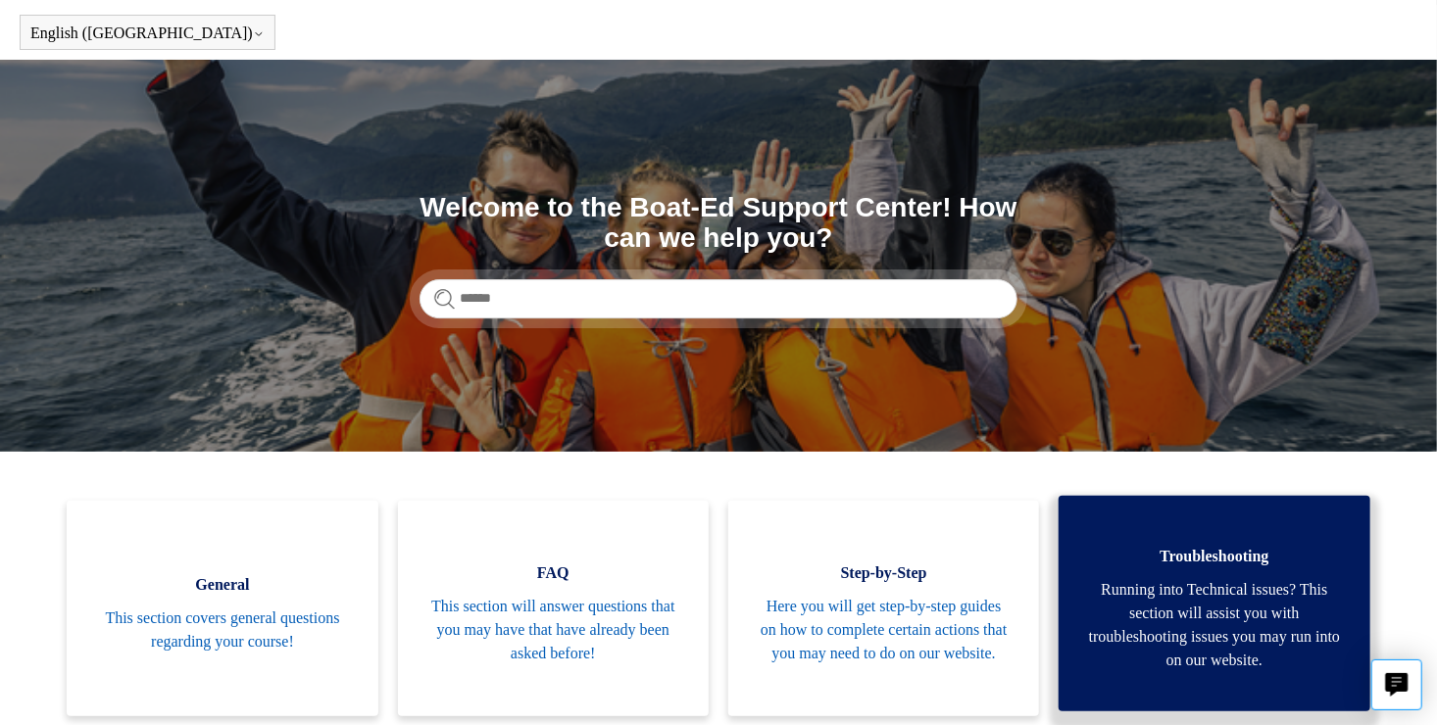
scroll to position [196, 0]
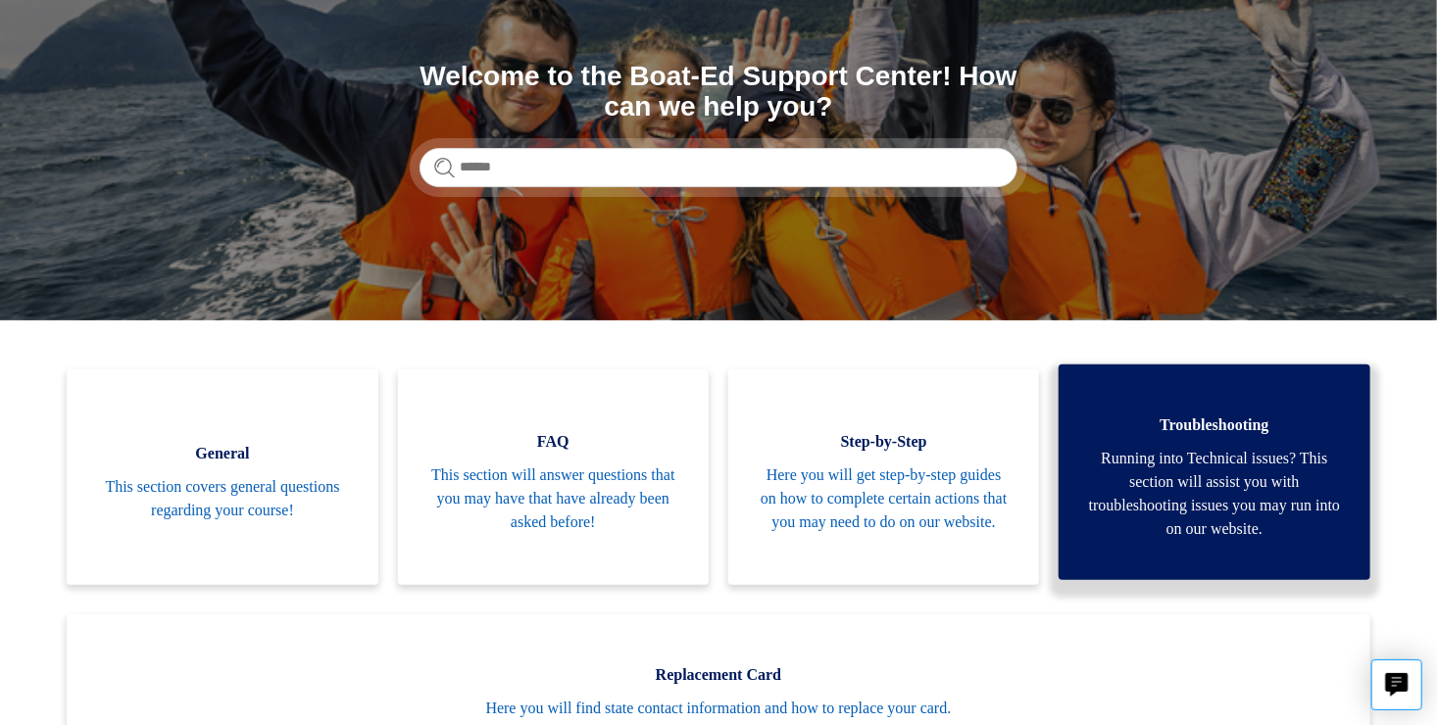
click at [1155, 451] on span "Running into Technical issues? This section will assist you with troubleshootin…" at bounding box center [1214, 494] width 252 height 94
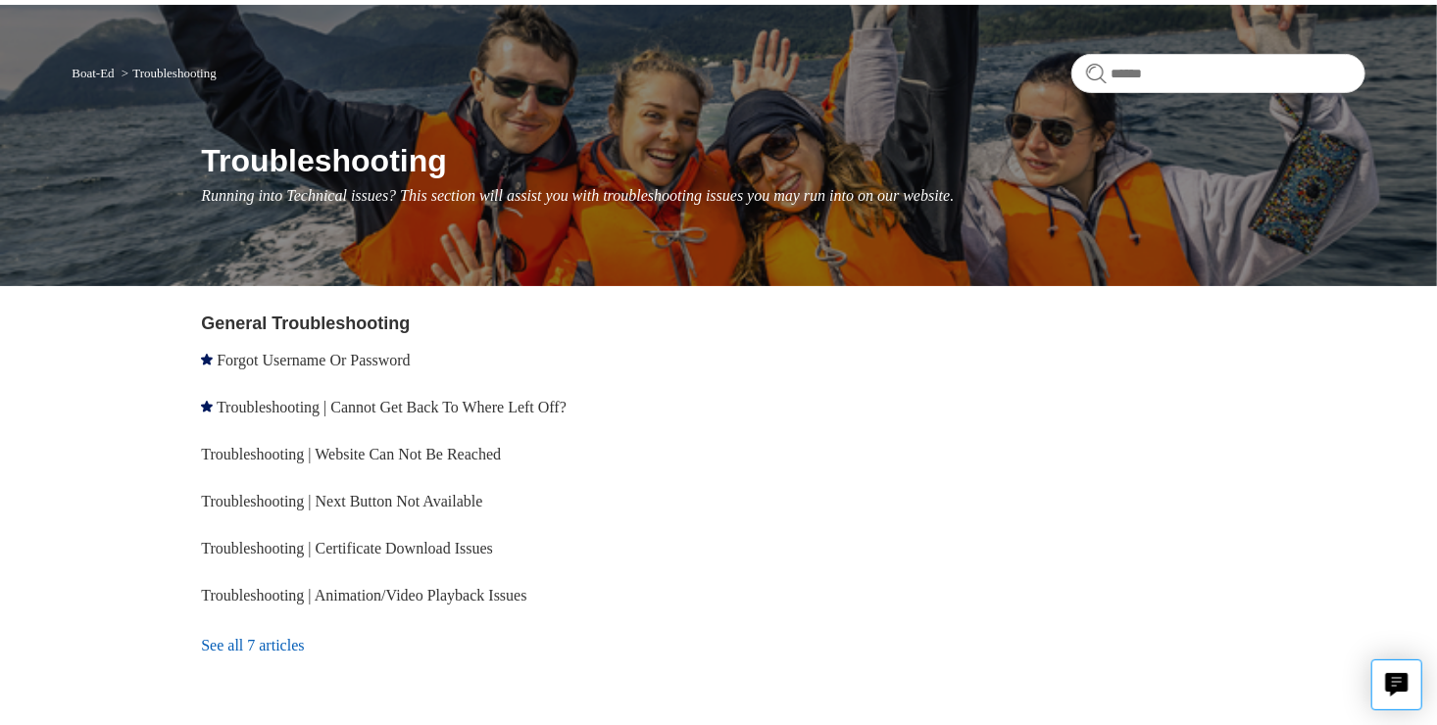
scroll to position [218, 0]
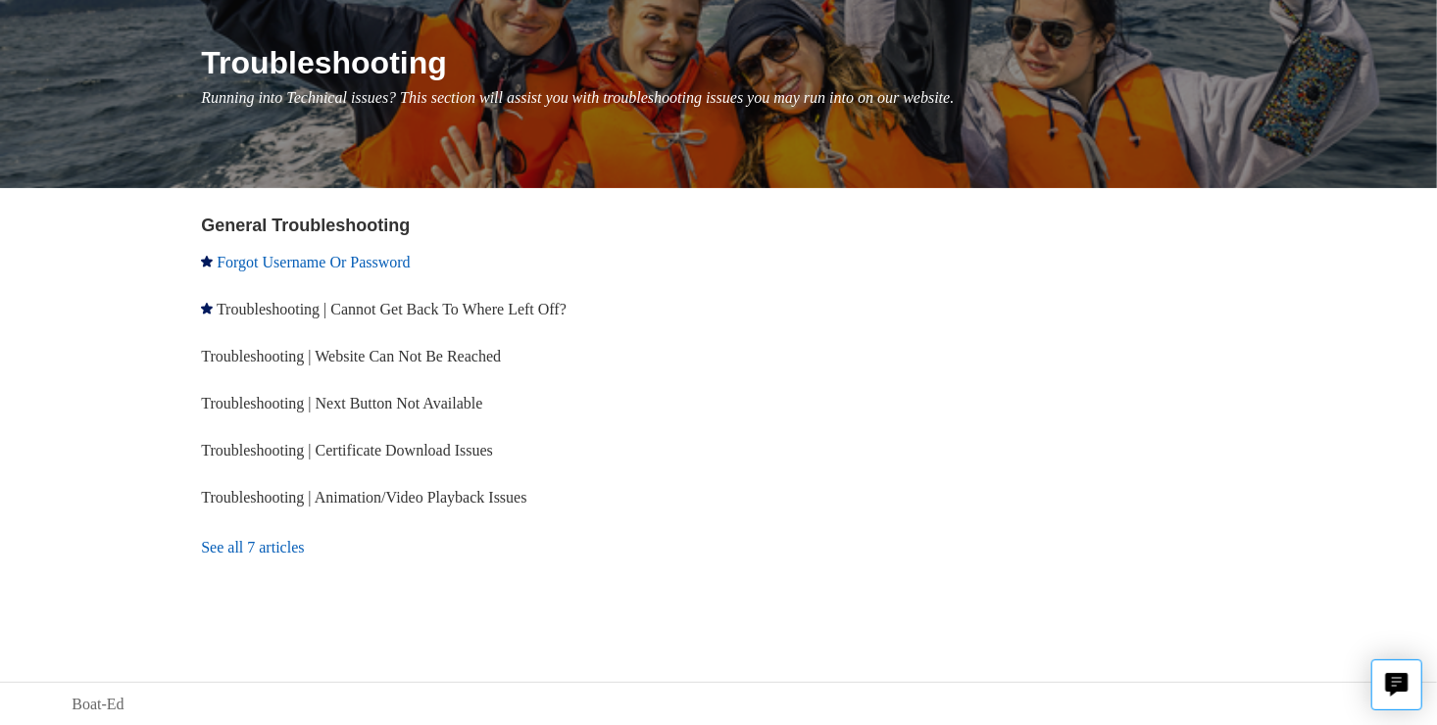
click at [398, 258] on link "Forgot Username Or Password" at bounding box center [313, 262] width 193 height 17
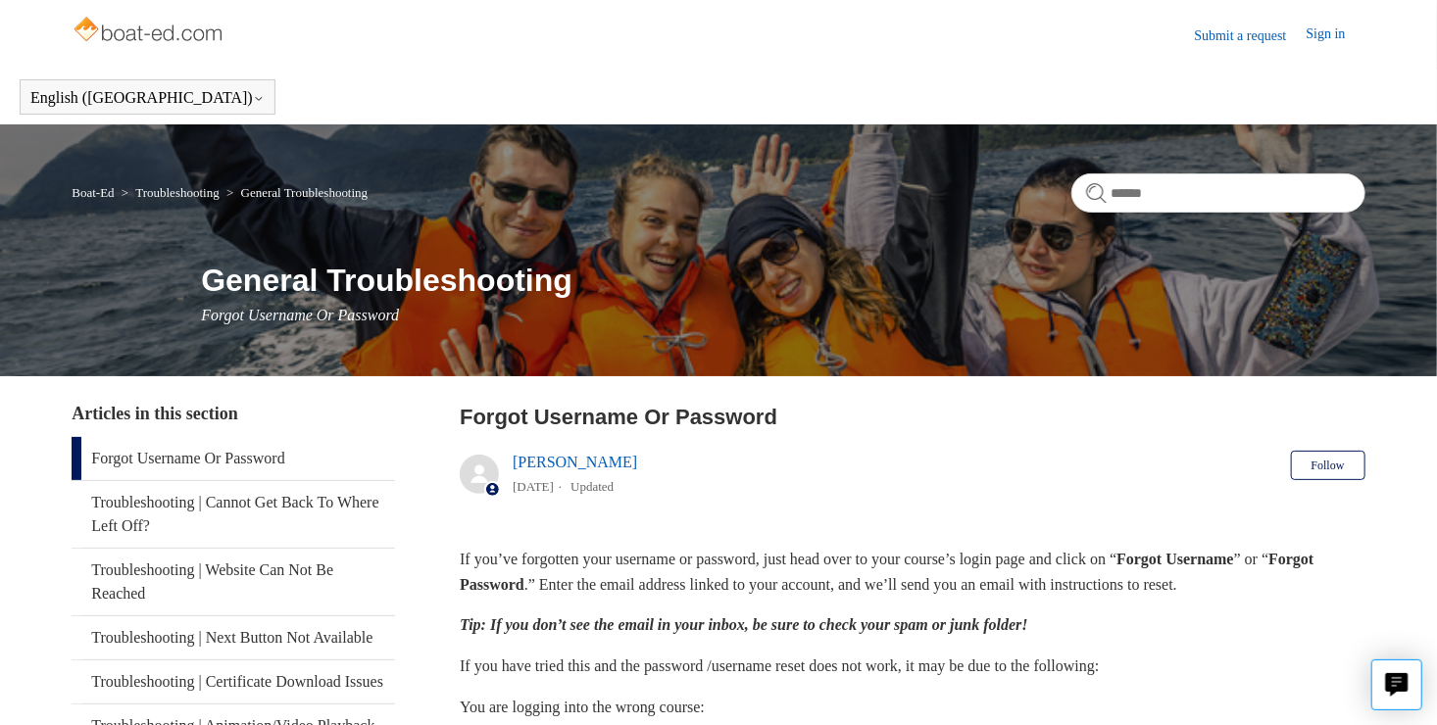
click at [197, 33] on img at bounding box center [150, 31] width 156 height 39
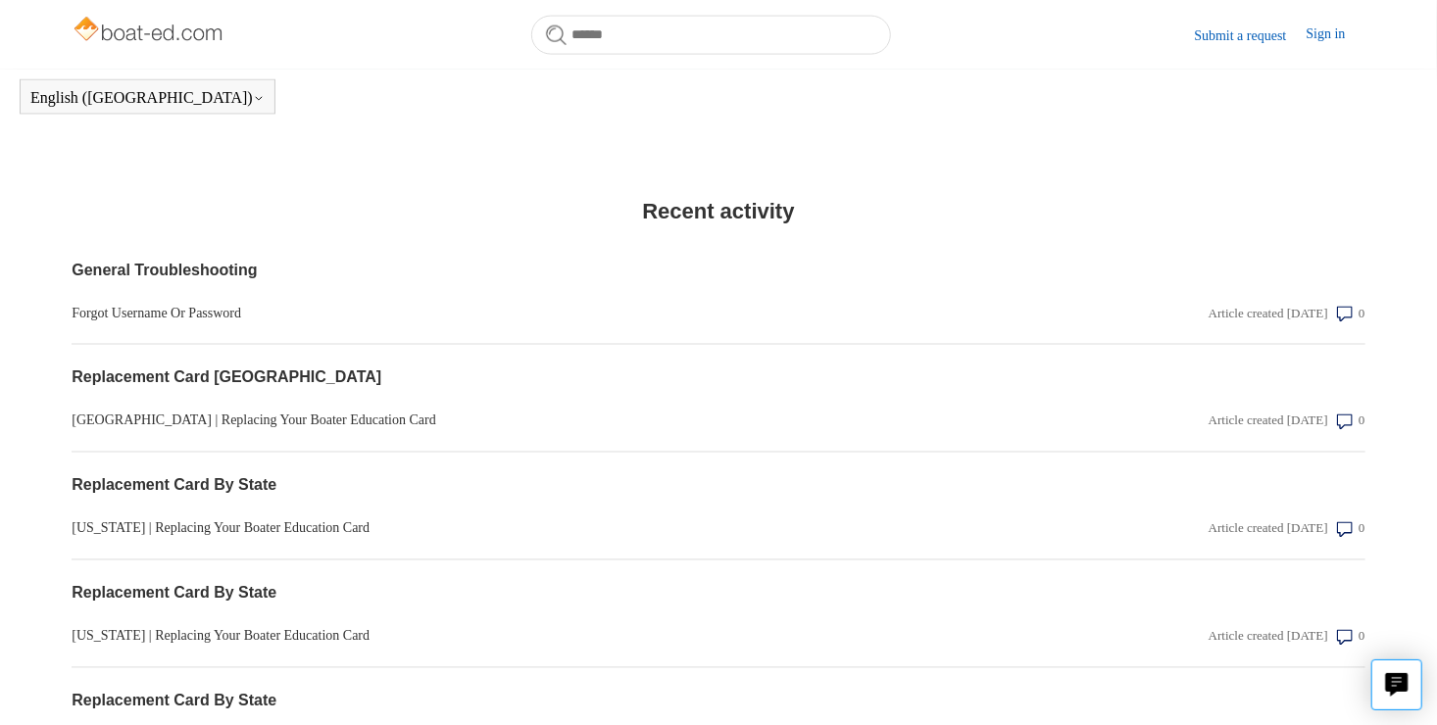
scroll to position [1692, 0]
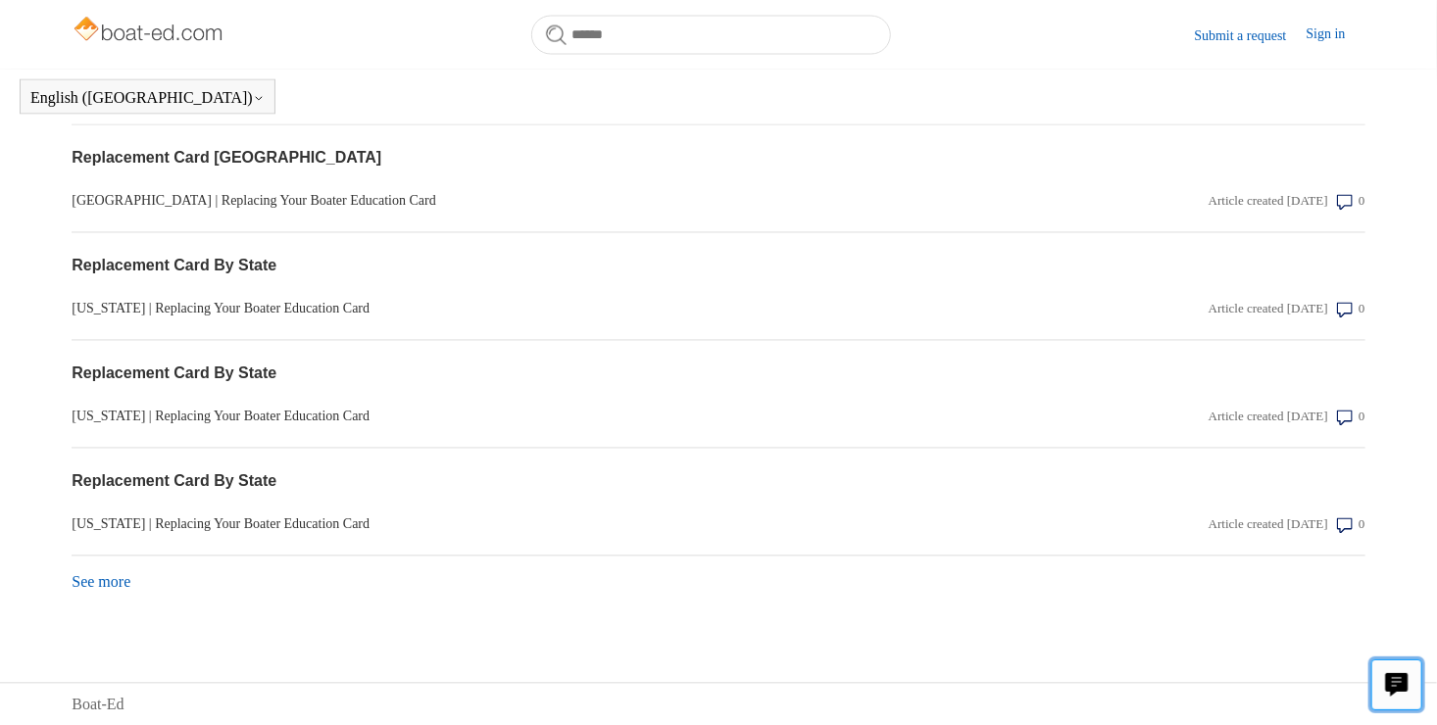
click at [1413, 679] on button "Live chat" at bounding box center [1396, 685] width 51 height 51
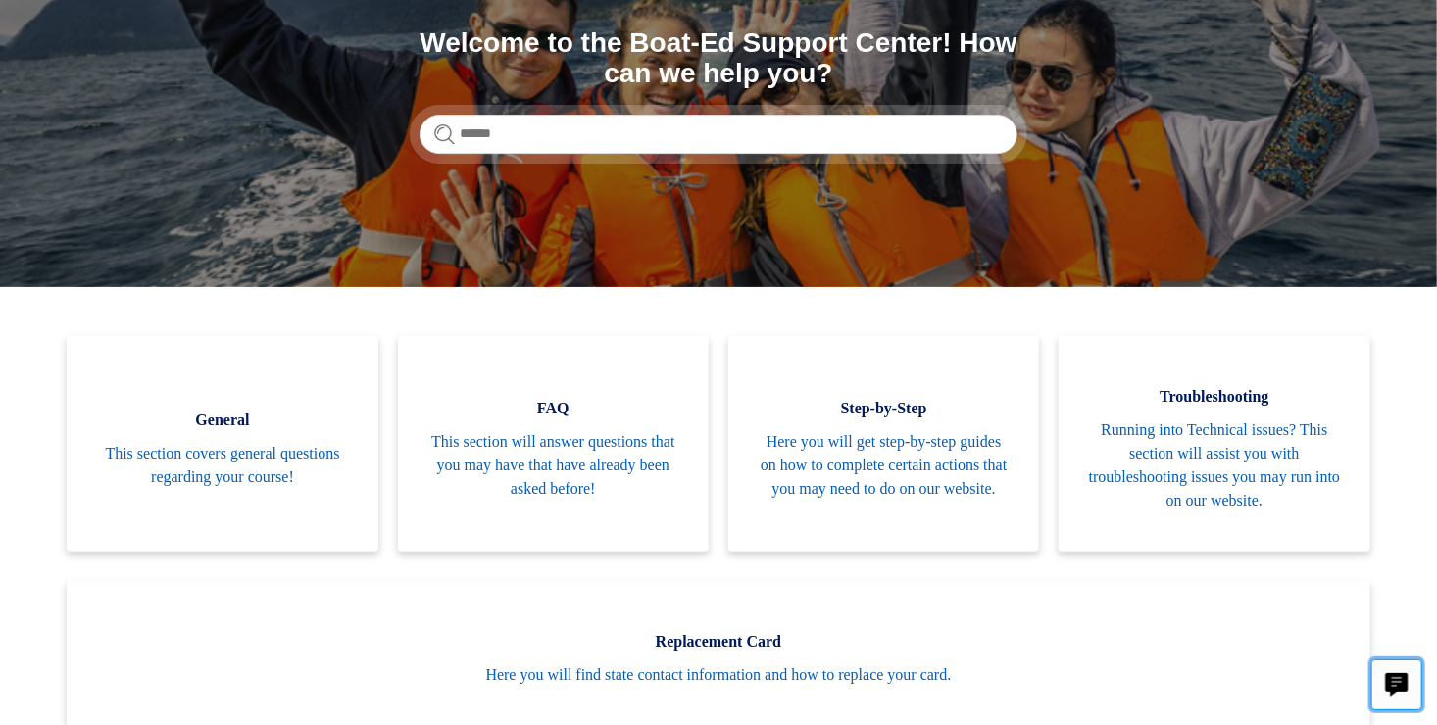
scroll to position [196, 0]
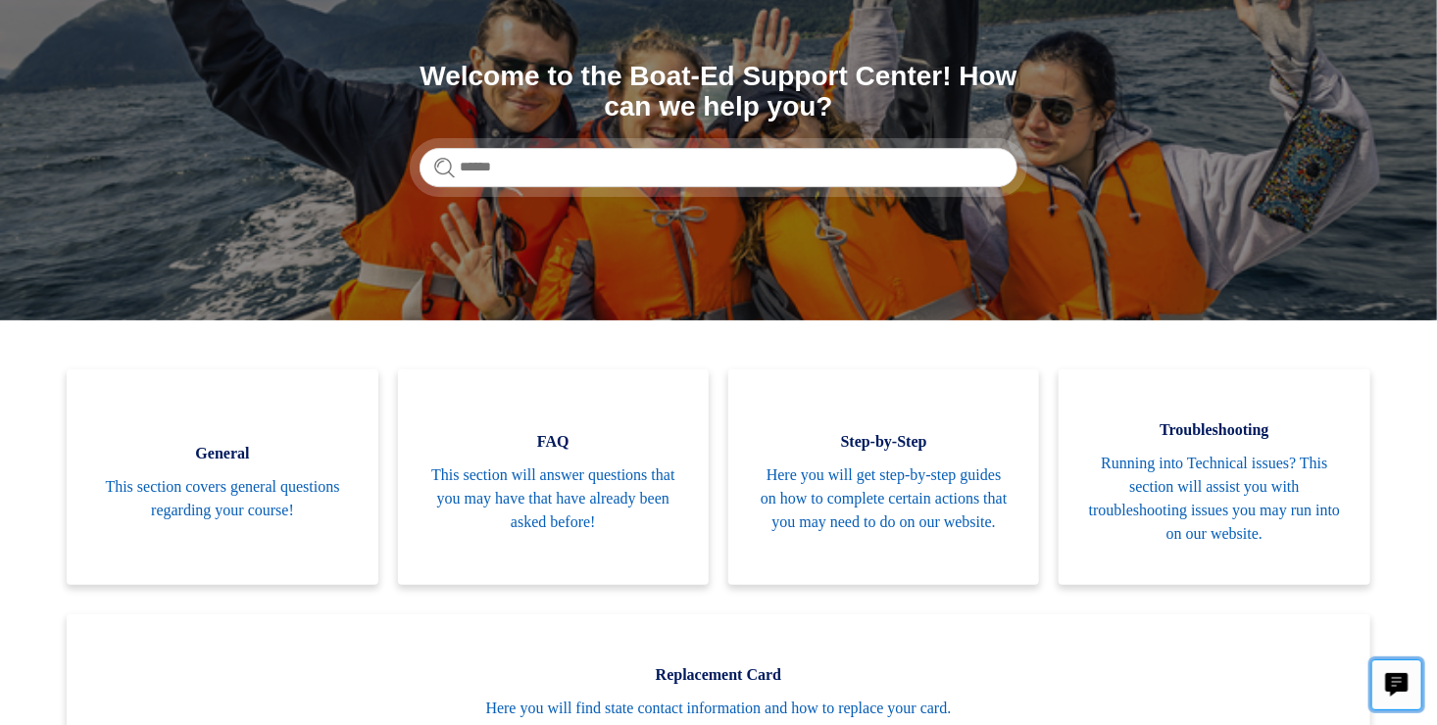
click at [1395, 680] on icon "Live chat" at bounding box center [1397, 682] width 23 height 19
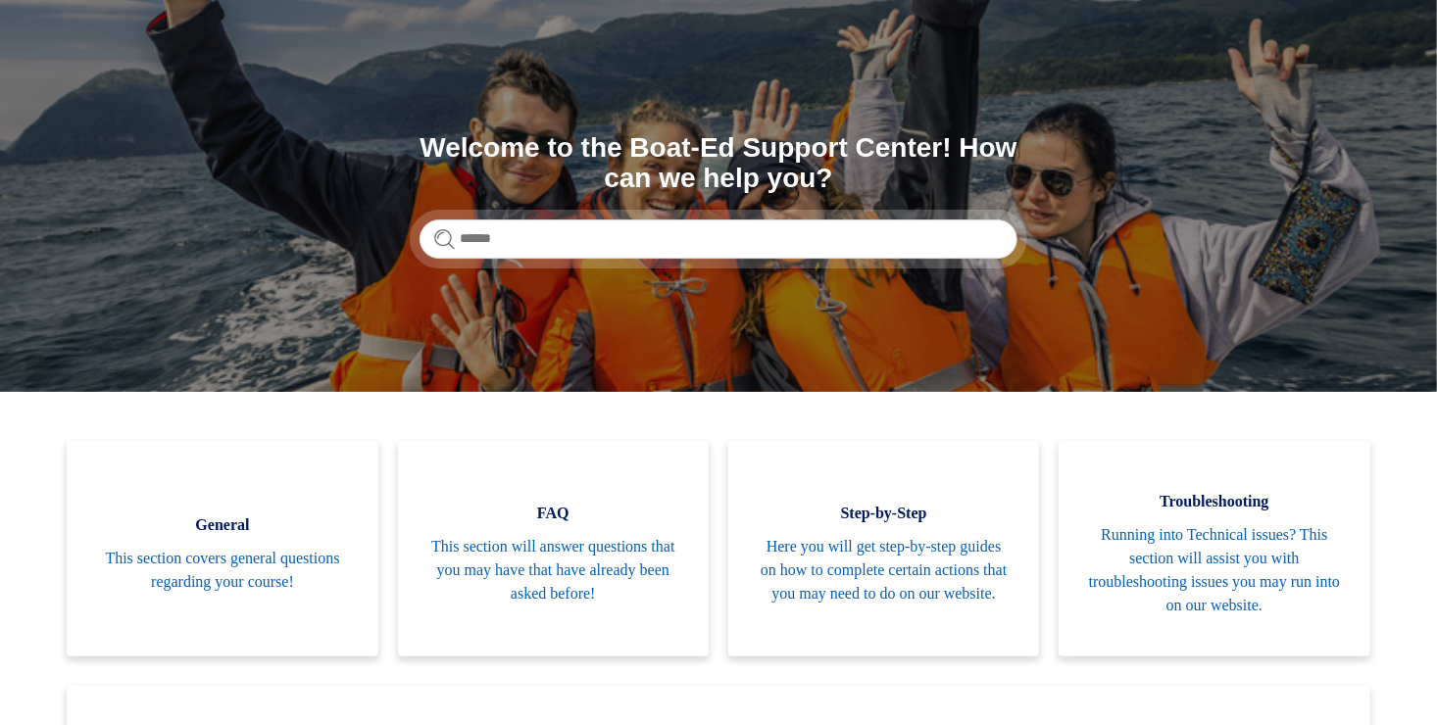
scroll to position [0, 0]
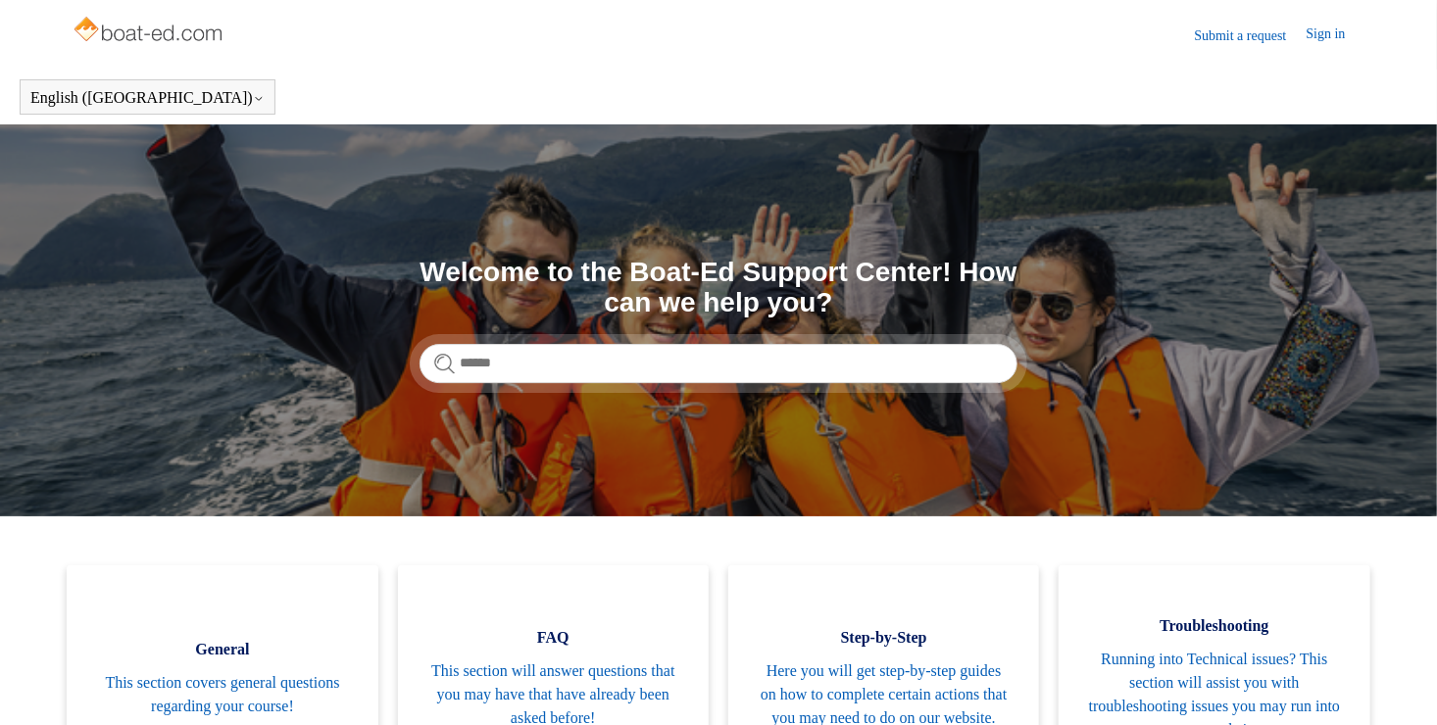
click at [199, 35] on img at bounding box center [150, 31] width 156 height 39
